Goal: Find contact information: Find contact information

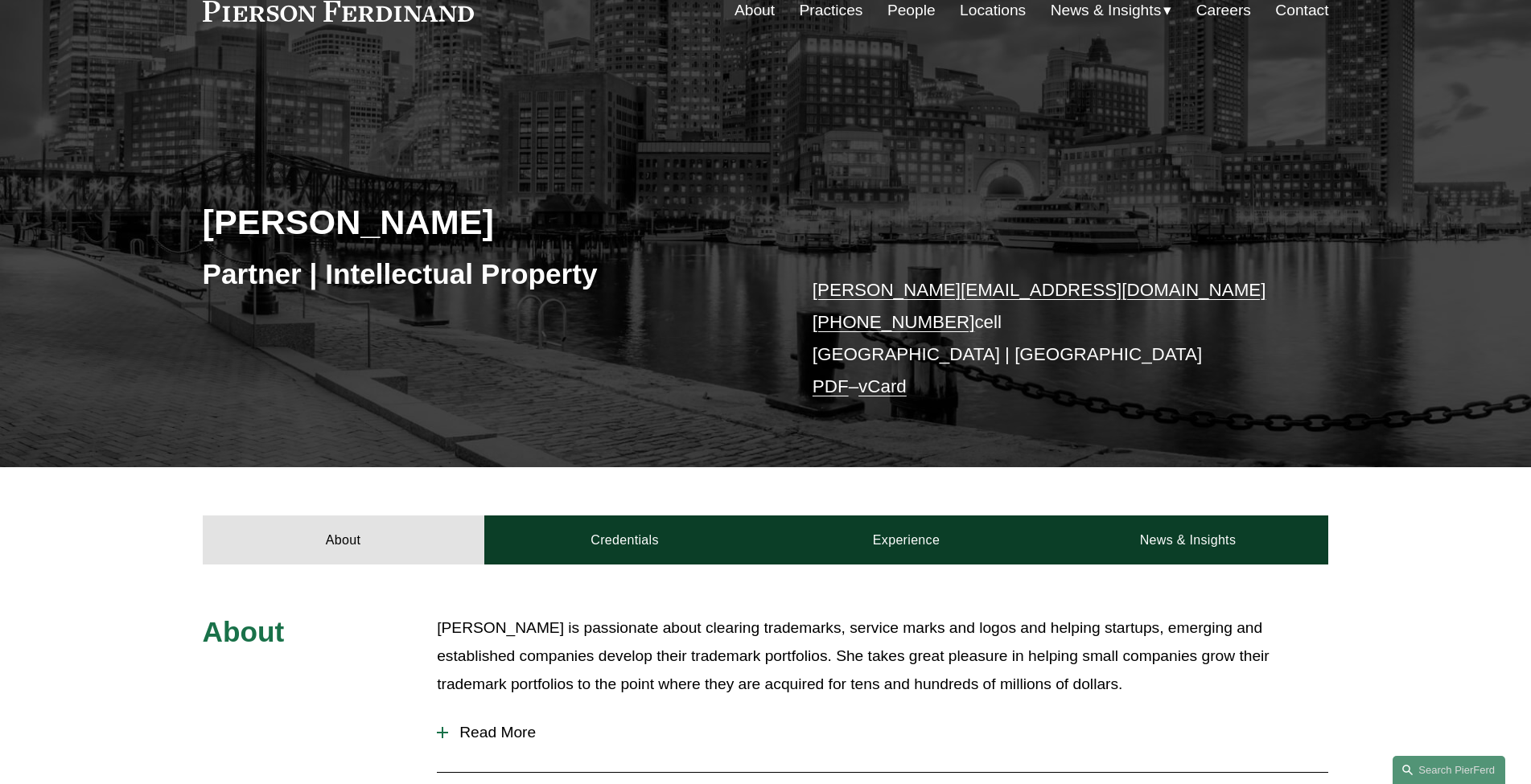
scroll to position [88, 0]
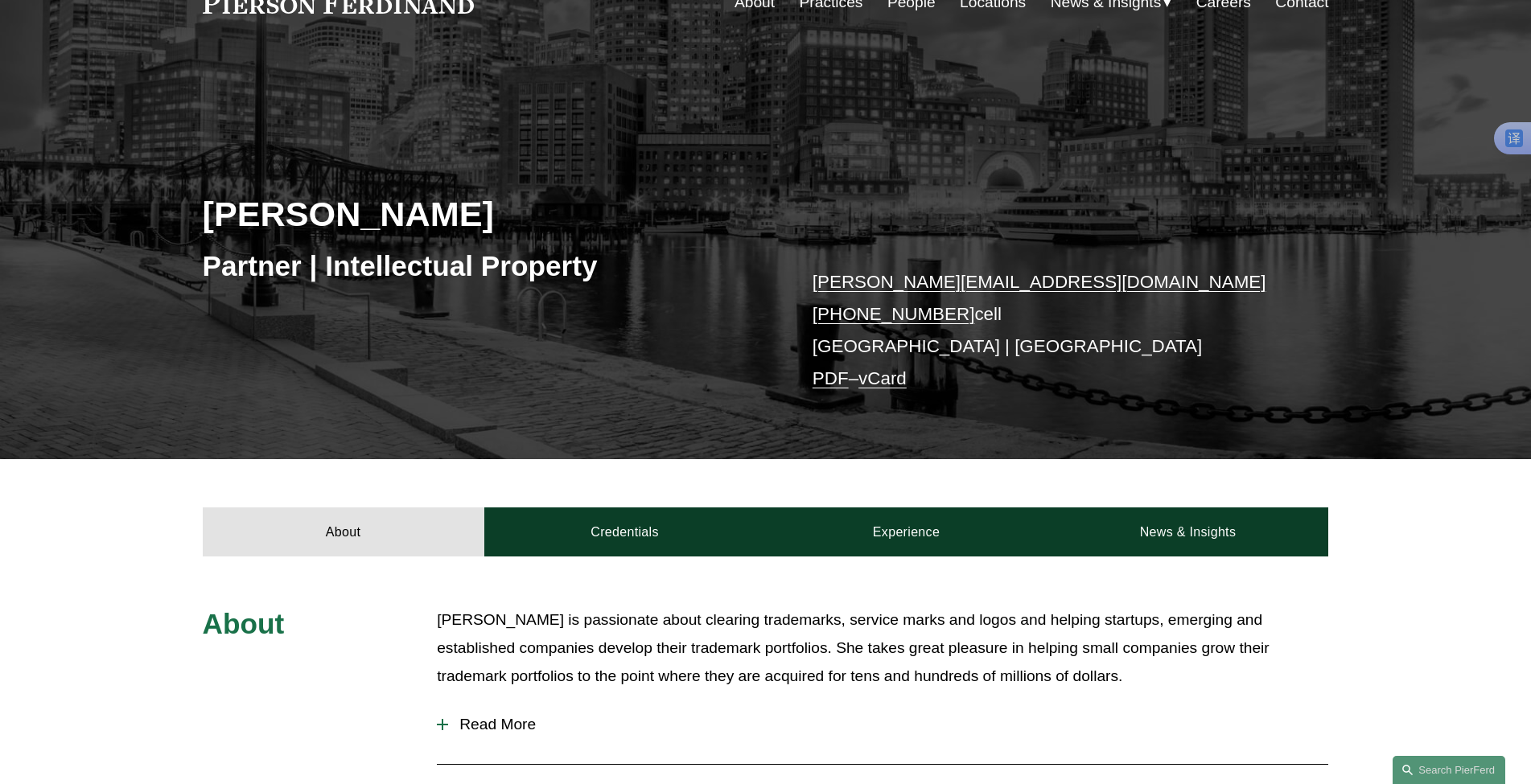
click at [339, 488] on div "About Credentials Experience News & Insights" at bounding box center [766, 507] width 1531 height 97
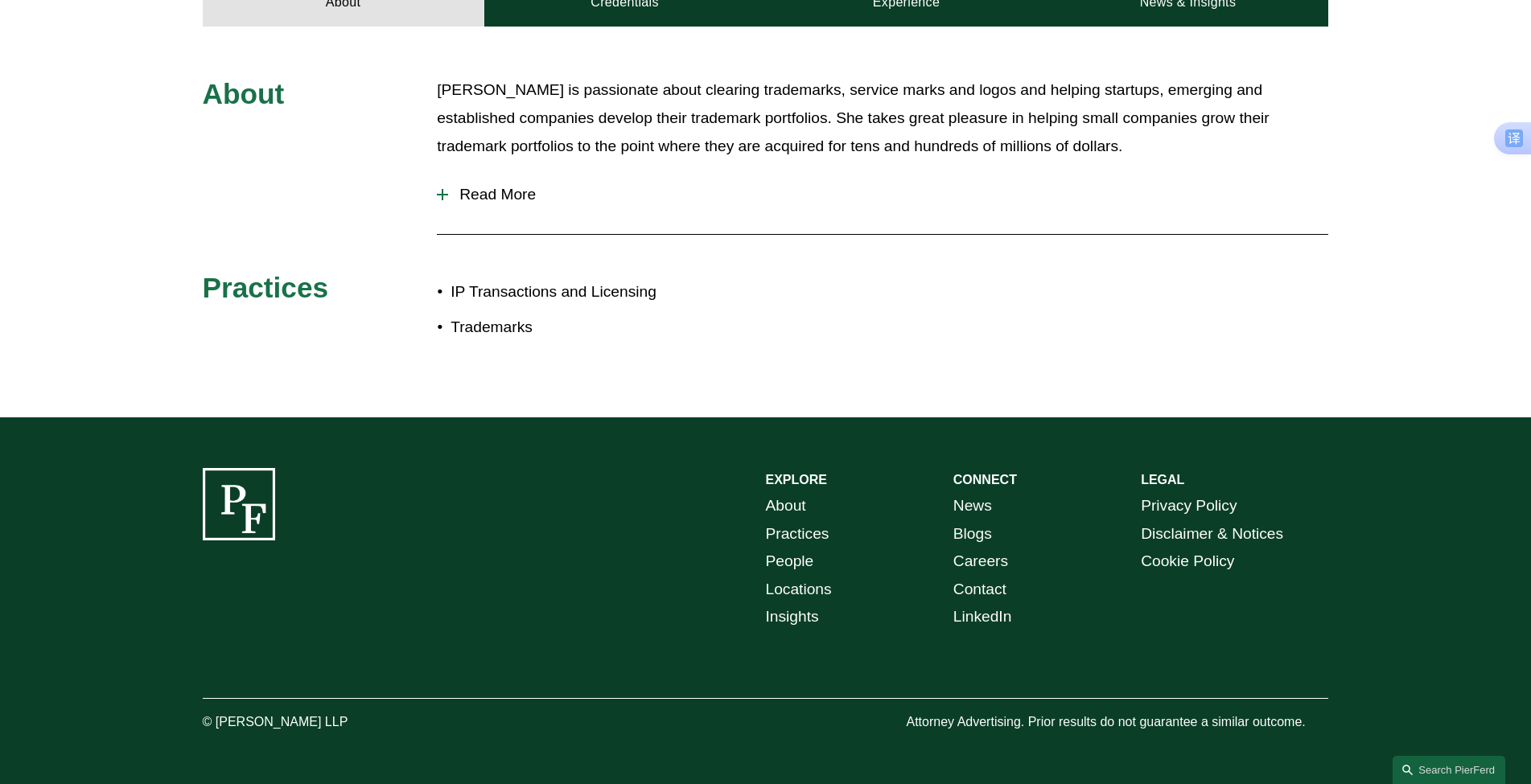
scroll to position [622, 0]
click at [796, 588] on link "Locations" at bounding box center [799, 590] width 66 height 28
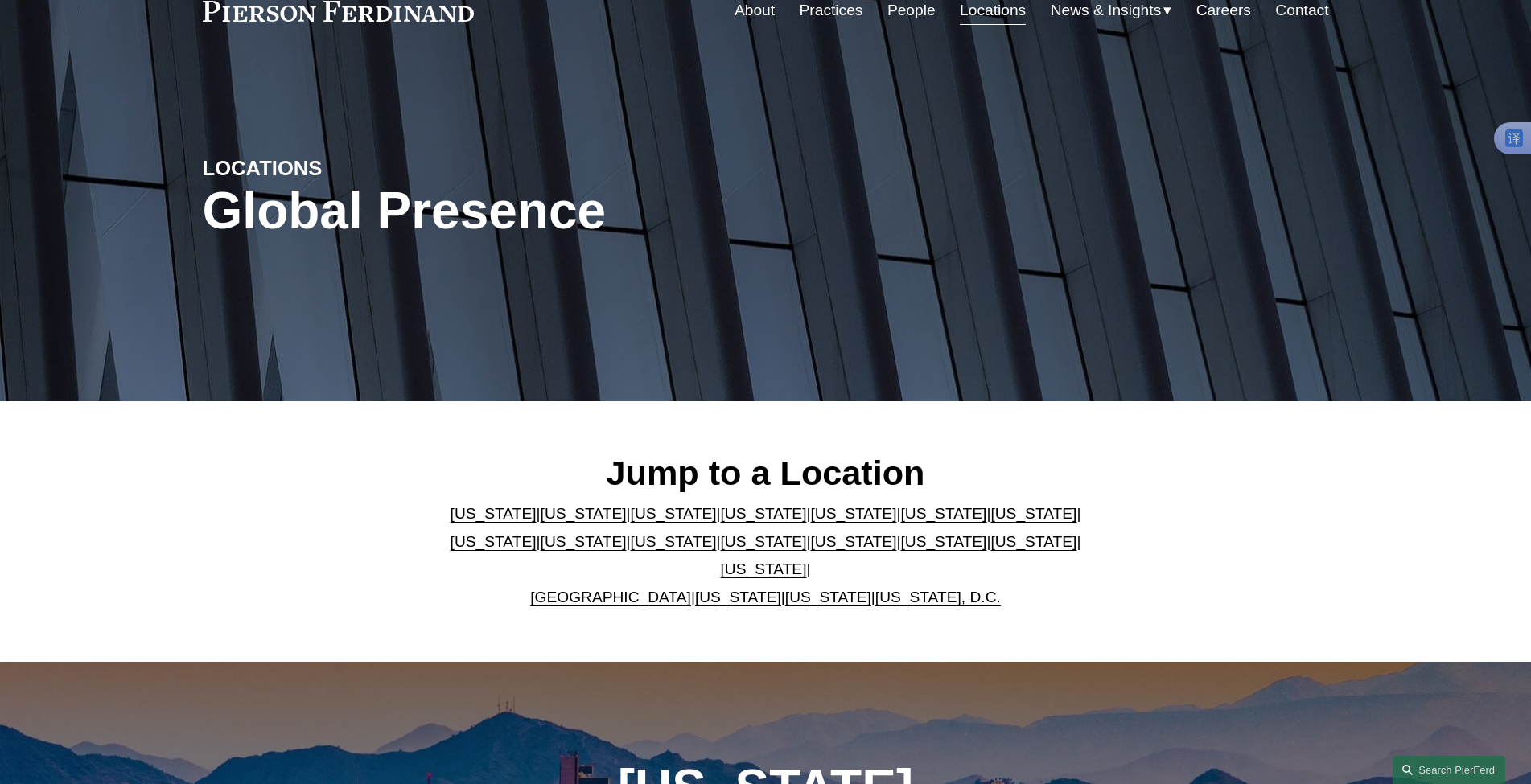
click at [536, 533] on link "[US_STATE]" at bounding box center [494, 542] width 86 height 17
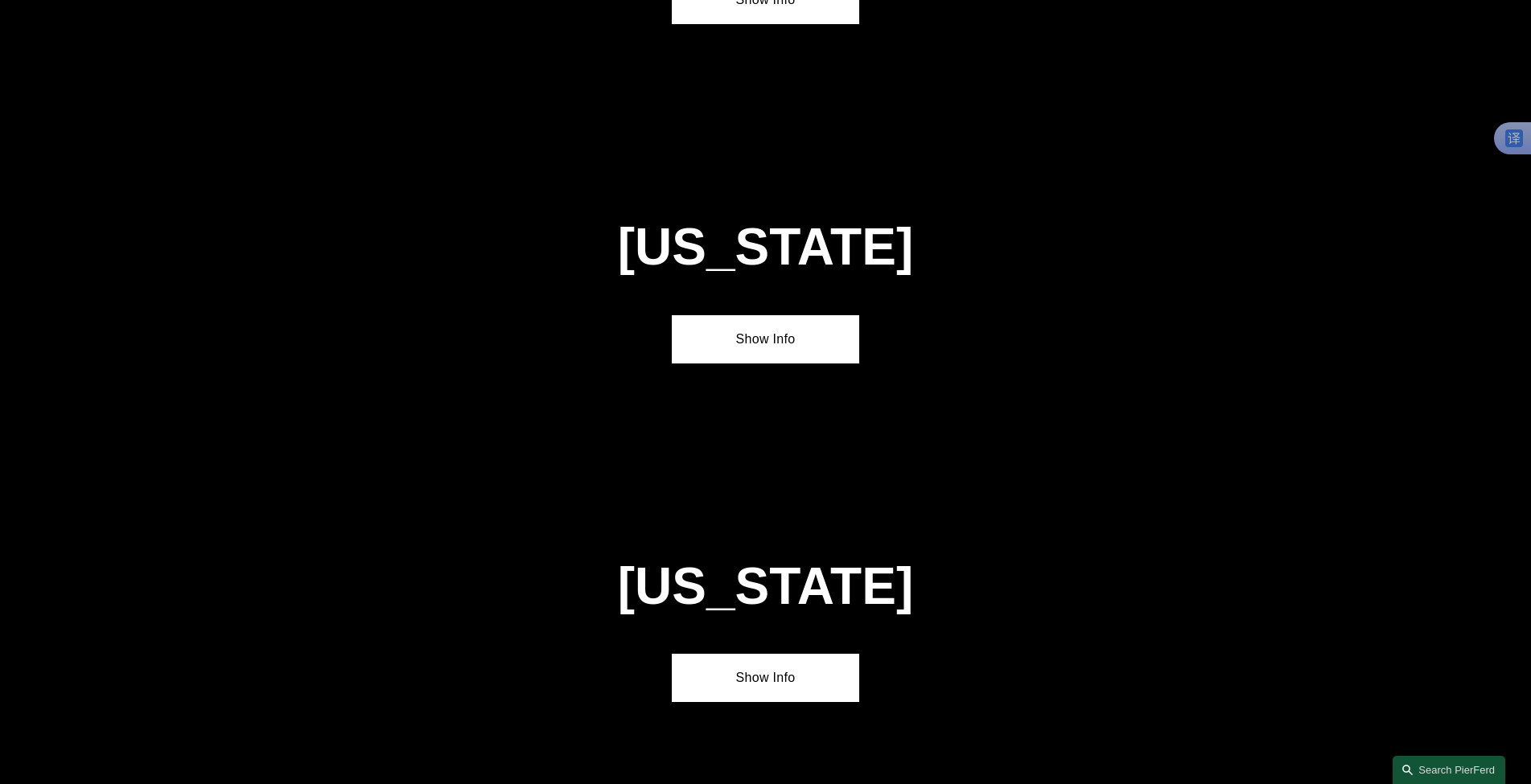
scroll to position [3114, 0]
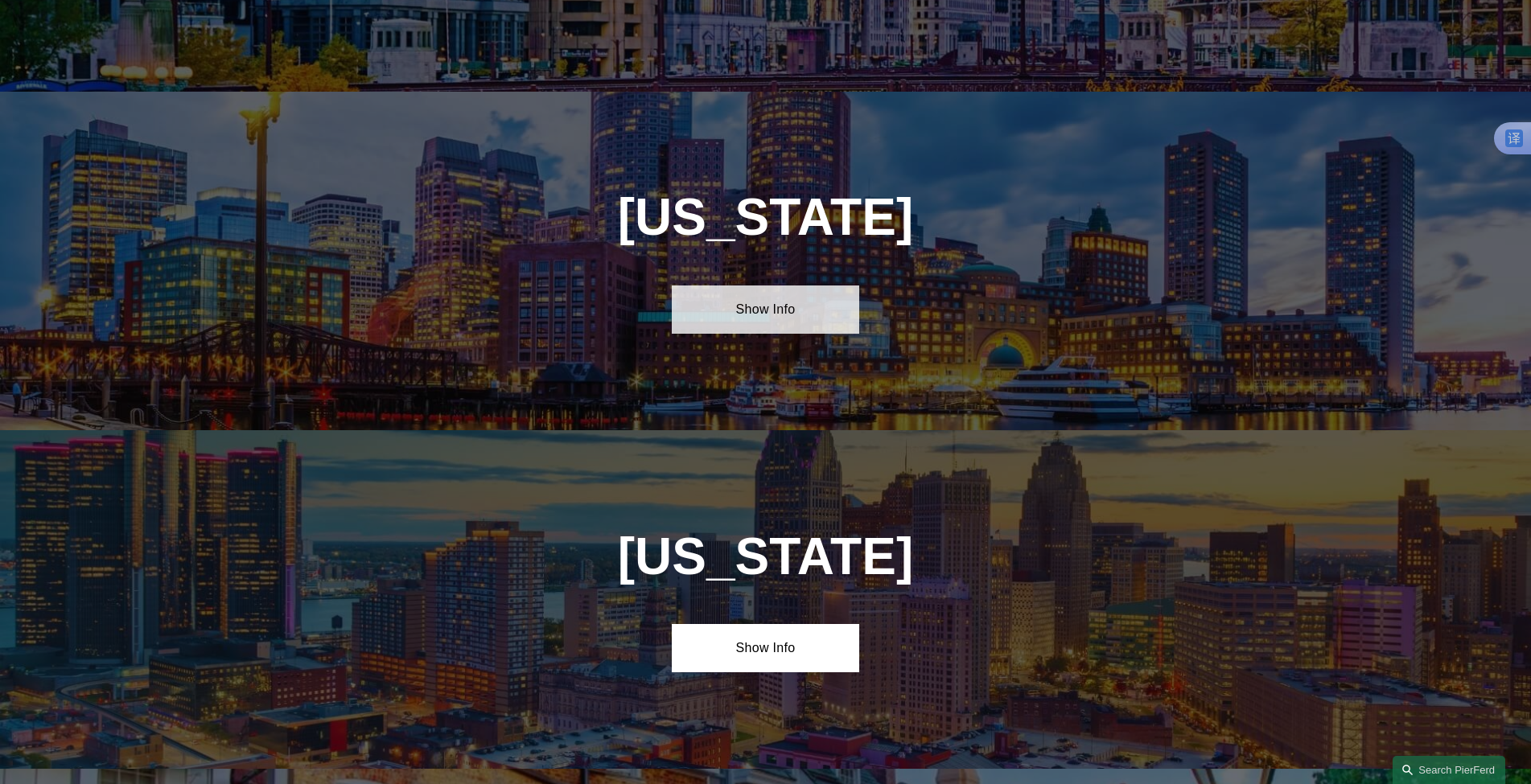
click at [766, 285] on link "Show Info" at bounding box center [766, 309] width 188 height 48
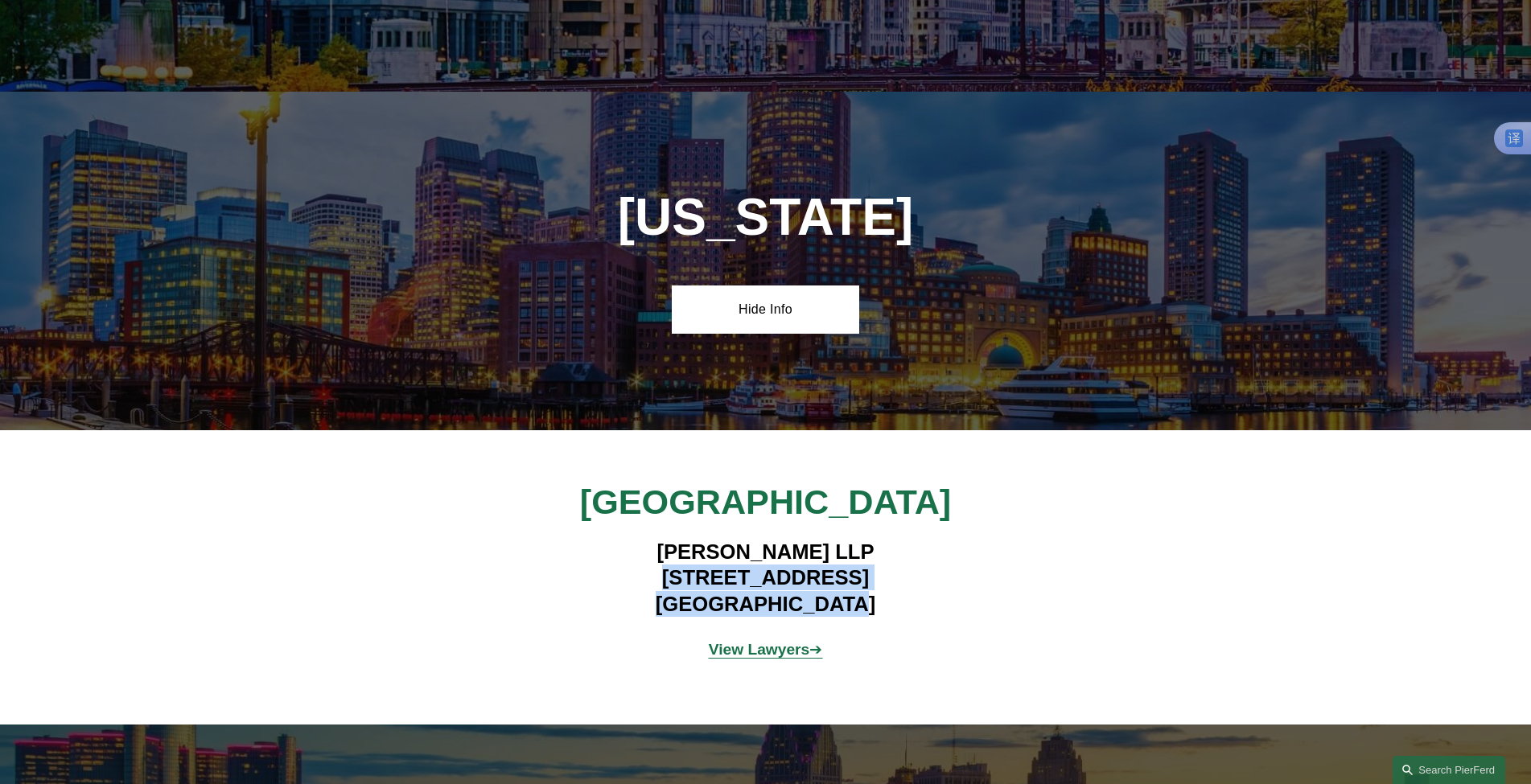
drag, startPoint x: 870, startPoint y: 507, endPoint x: 615, endPoint y: 484, distance: 256.0
click at [615, 539] on h4 "Pierson Ferdinand LLP 101 Federal Street, Suite 1900 Boston, MA 02110" at bounding box center [766, 577] width 470 height 78
copy h4 "101 Federal Street, Suite 1900 Boston, MA 02110"
